Goal: Information Seeking & Learning: Understand process/instructions

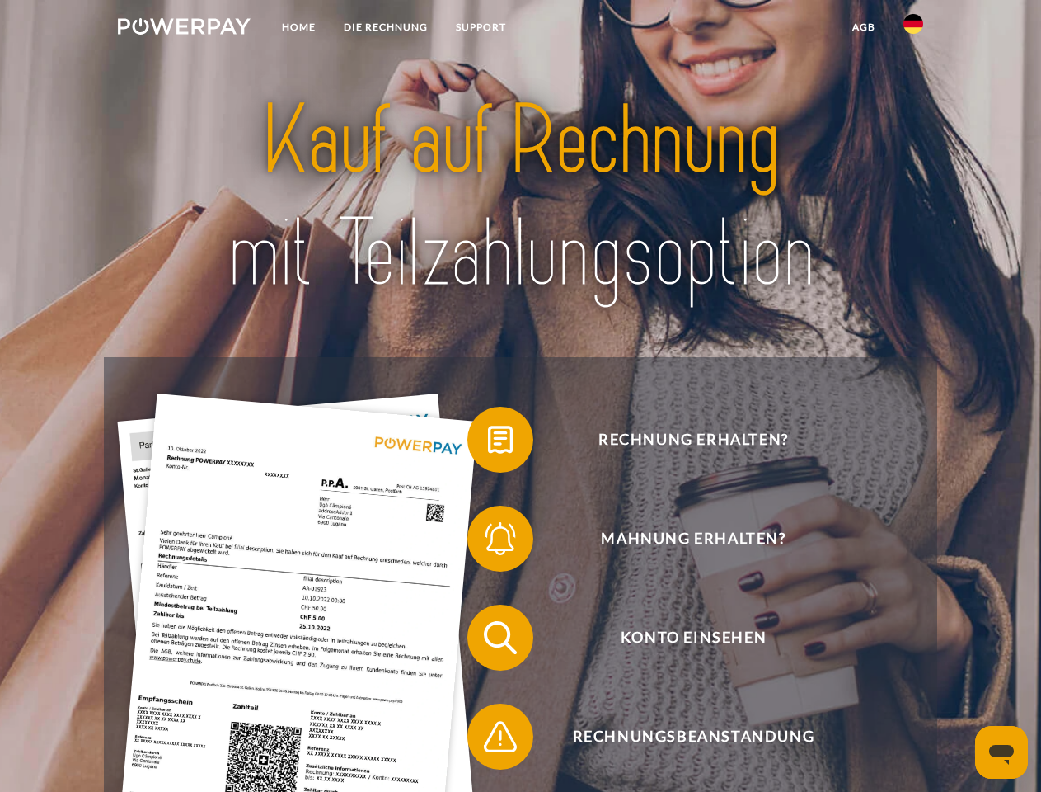
click at [184, 29] on img at bounding box center [184, 26] width 133 height 16
click at [914, 29] on img at bounding box center [914, 24] width 20 height 20
click at [863, 27] on link "agb" at bounding box center [864, 27] width 51 height 30
click at [488, 443] on span at bounding box center [476, 439] width 82 height 82
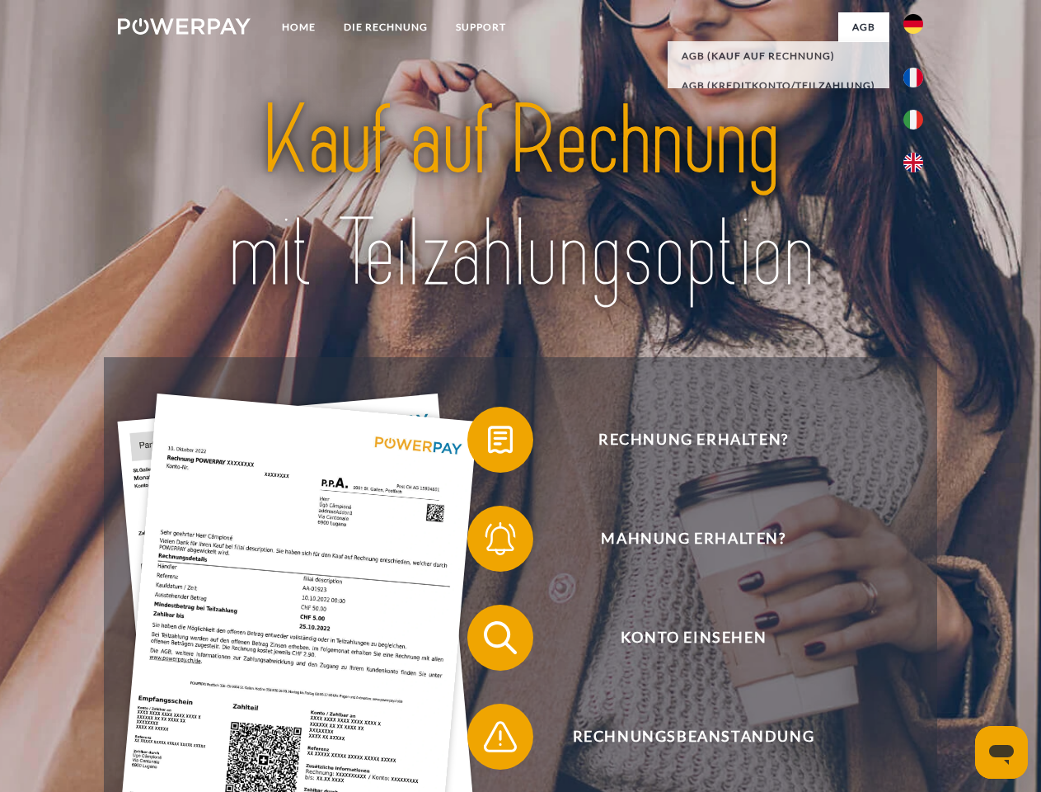
click at [488, 542] on span at bounding box center [476, 538] width 82 height 82
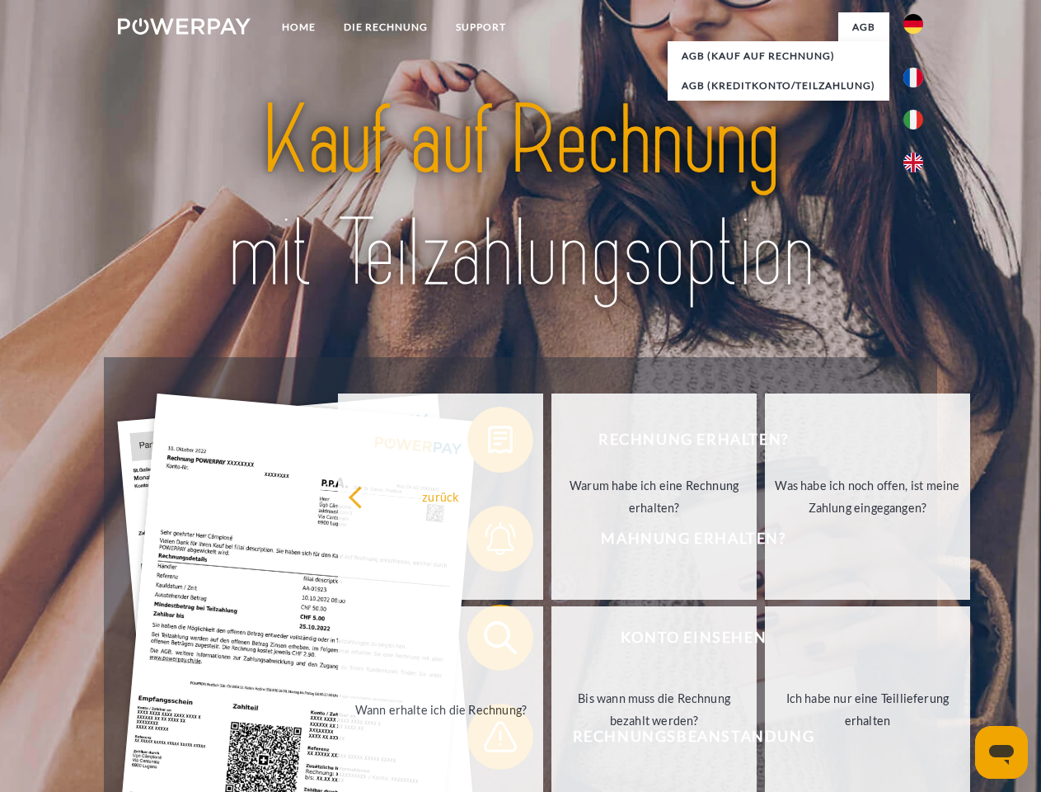
click at [552, 641] on link "Bis wann muss die Rechnung bezahlt werden?" at bounding box center [654, 709] width 205 height 206
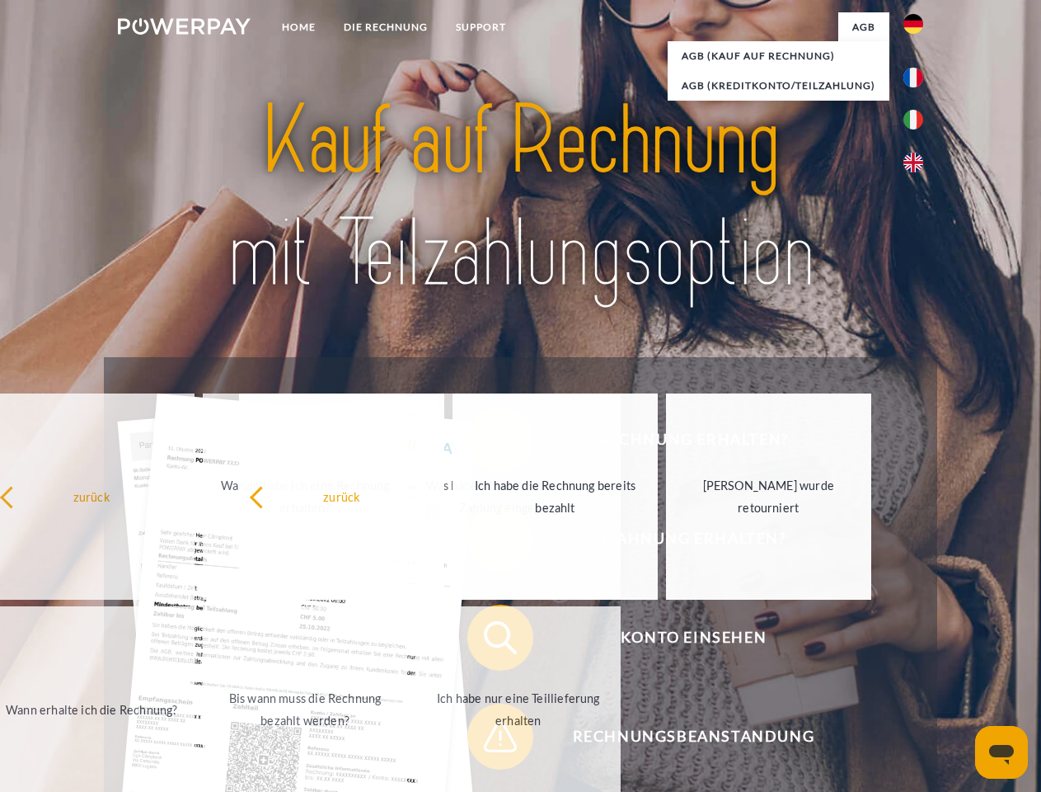
click at [488, 740] on span at bounding box center [476, 736] width 82 height 82
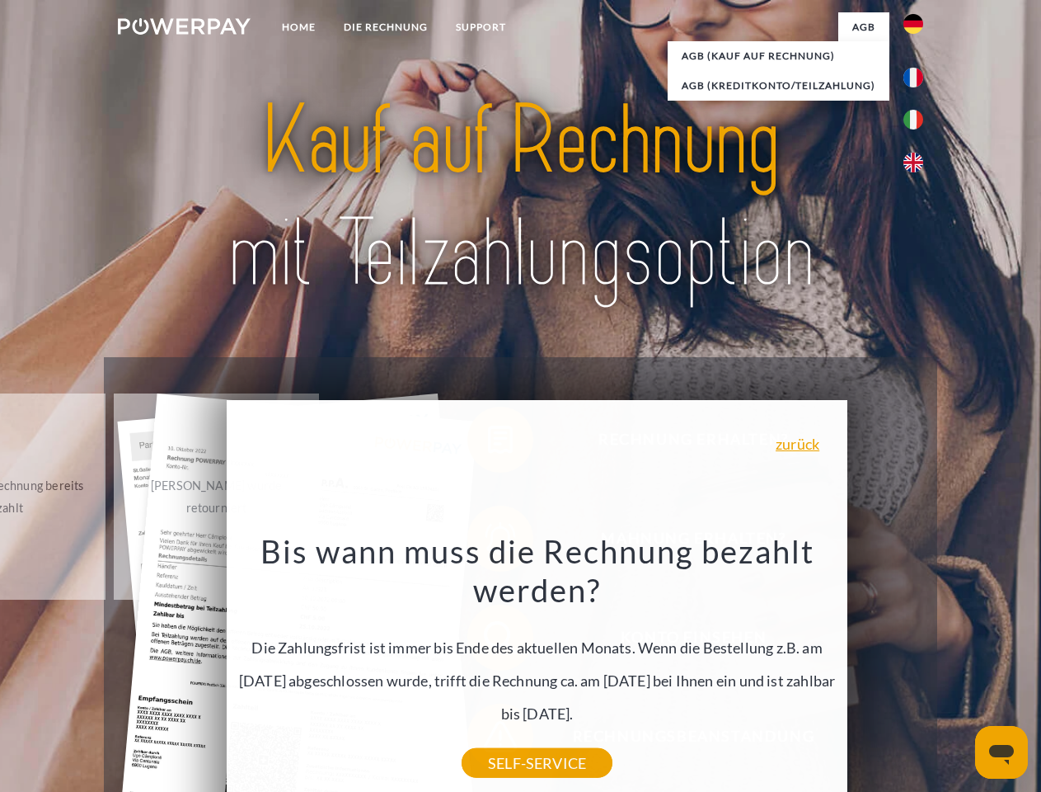
click at [1002, 752] on icon "Messaging-Fenster öffnen" at bounding box center [1001, 755] width 25 height 20
